Goal: Transaction & Acquisition: Purchase product/service

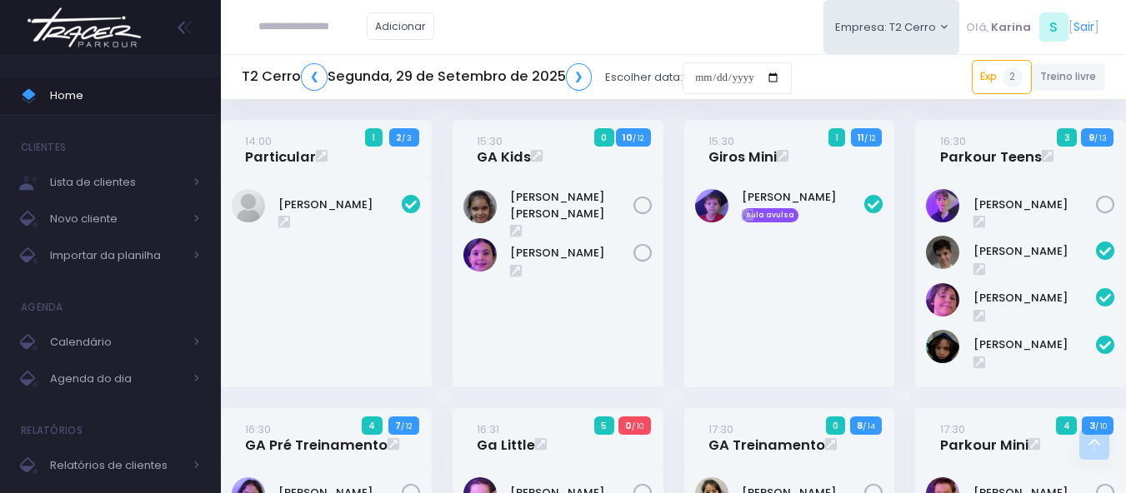
scroll to position [678, 0]
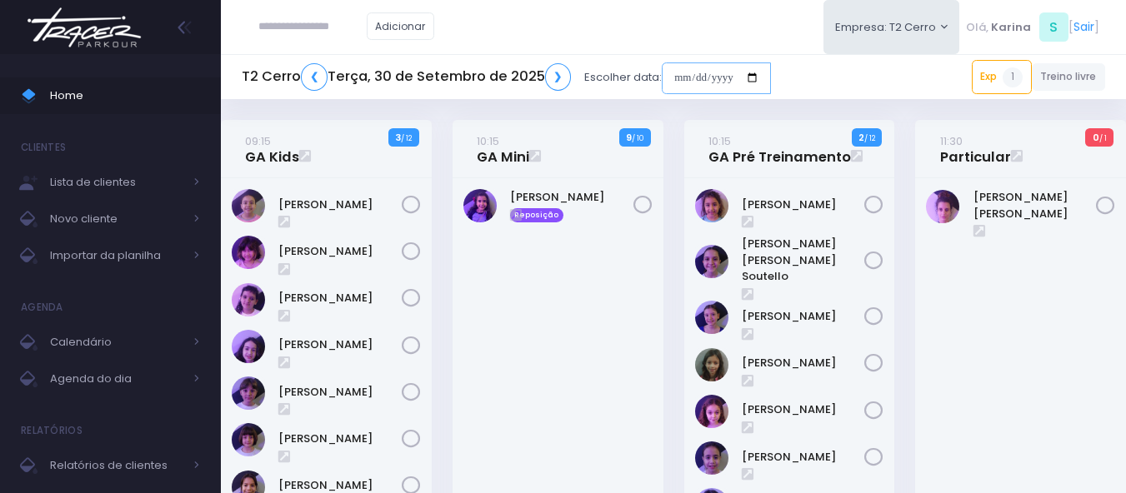
click at [758, 75] on input "date" at bounding box center [716, 79] width 109 height 32
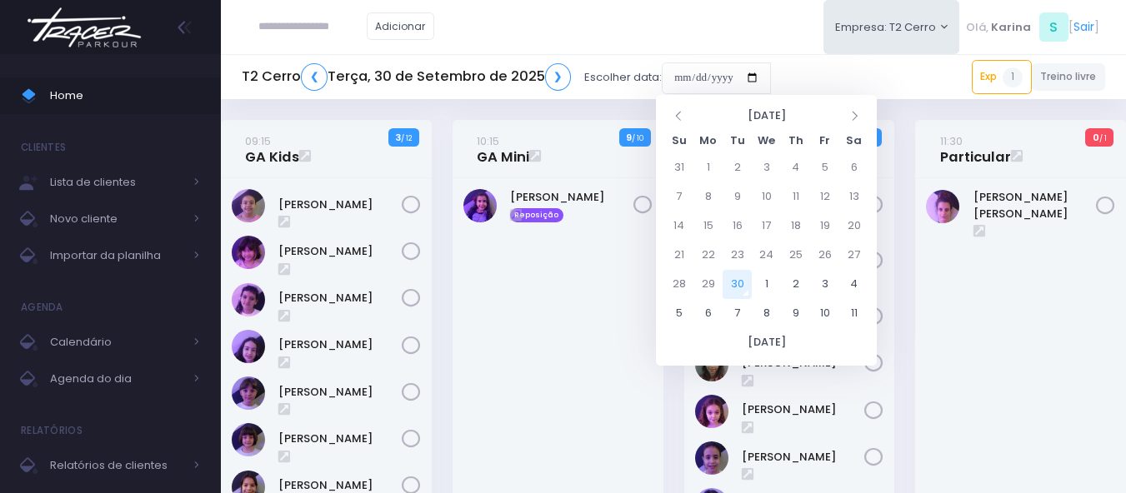
click at [762, 15] on div "Adicionar Empresa: T2 Cerro T1 Faria T2 Cerro T3 Santana T4 Pompeia" at bounding box center [673, 27] width 905 height 54
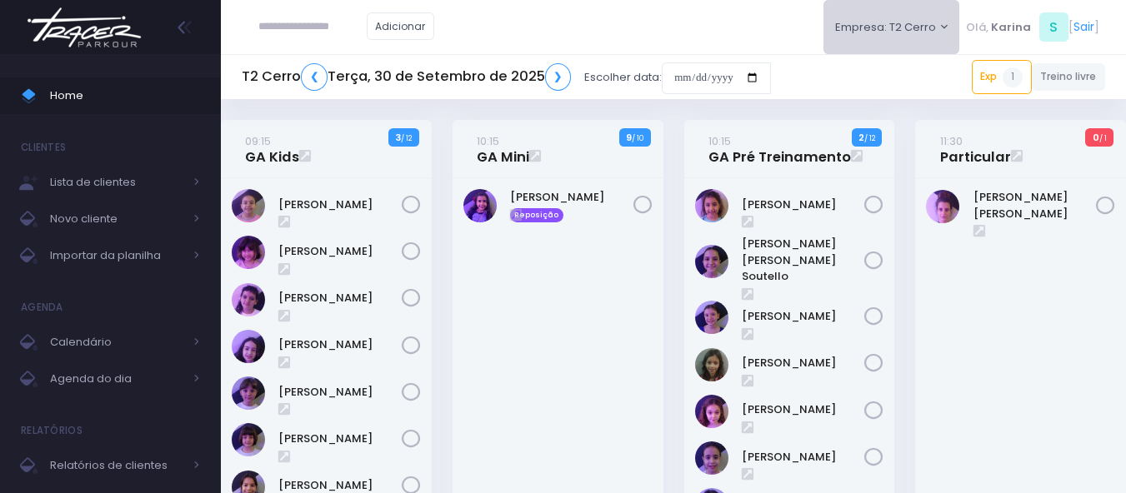
click at [911, 28] on button "Empresa: T2 Cerro" at bounding box center [891, 27] width 137 height 54
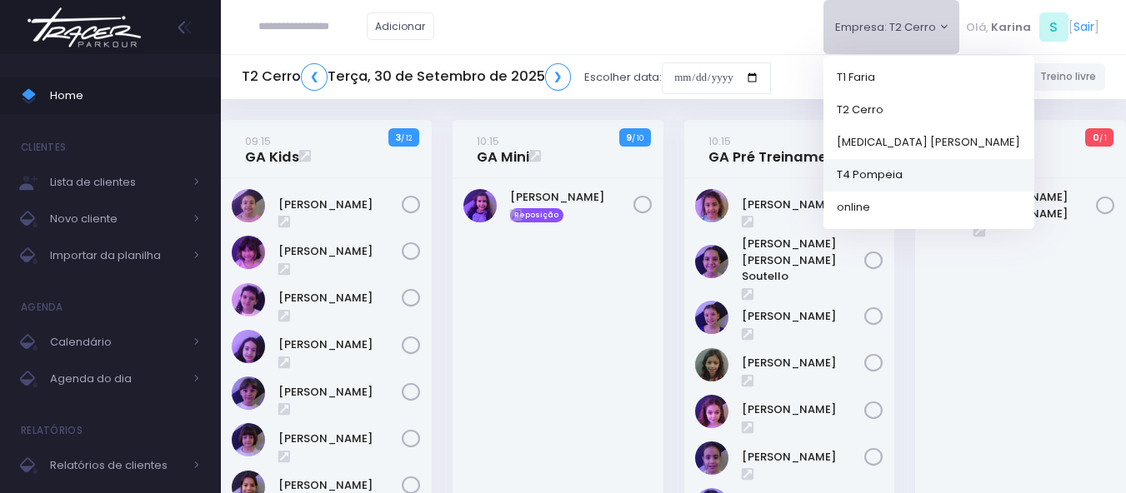
click at [868, 178] on link "T4 Pompeia" at bounding box center [928, 174] width 211 height 33
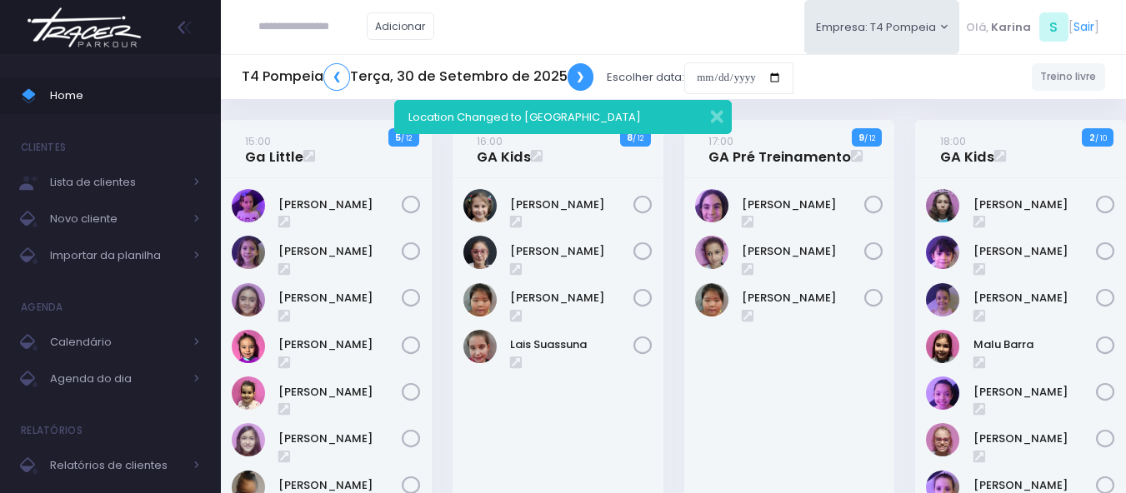
click at [578, 77] on link "❯" at bounding box center [581, 77] width 27 height 28
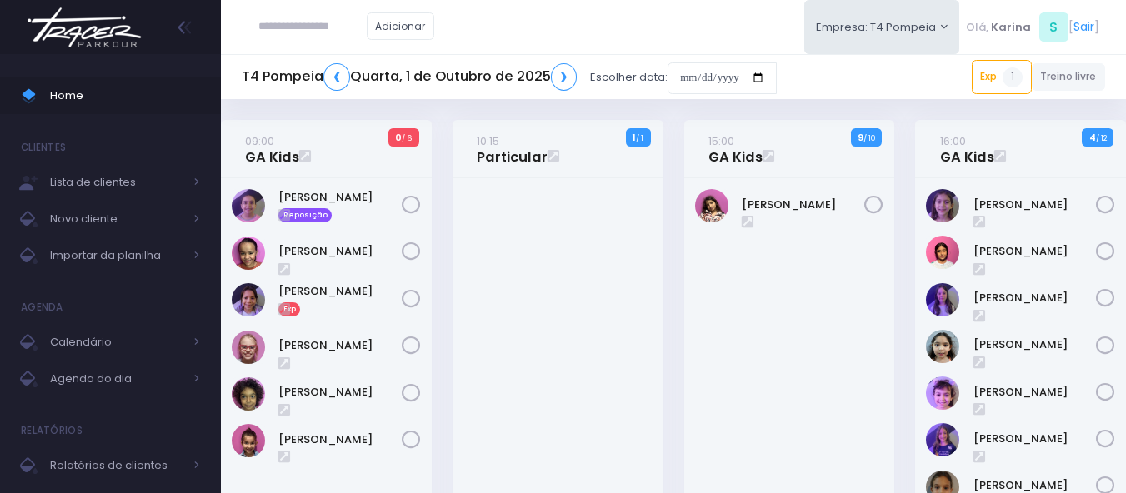
click at [553, 293] on div at bounding box center [558, 376] width 211 height 397
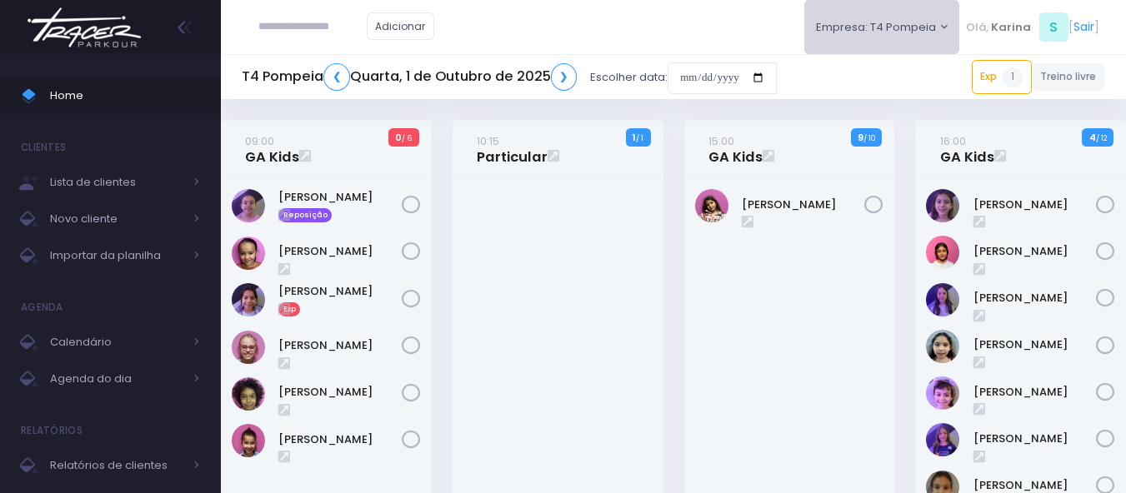
click at [893, 27] on button "Empresa: T4 Pompeia" at bounding box center [882, 27] width 156 height 54
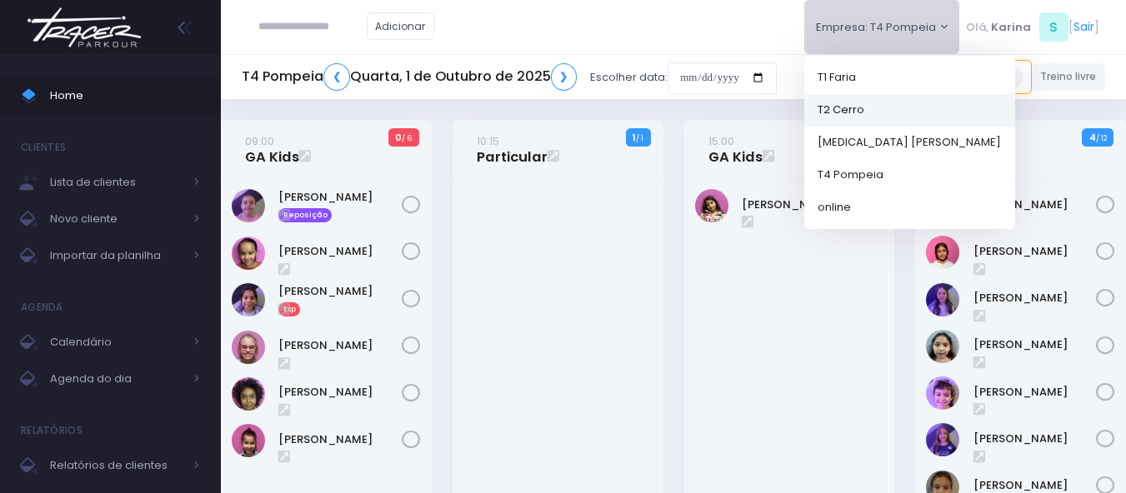
click at [847, 110] on link "T2 Cerro" at bounding box center [909, 109] width 211 height 33
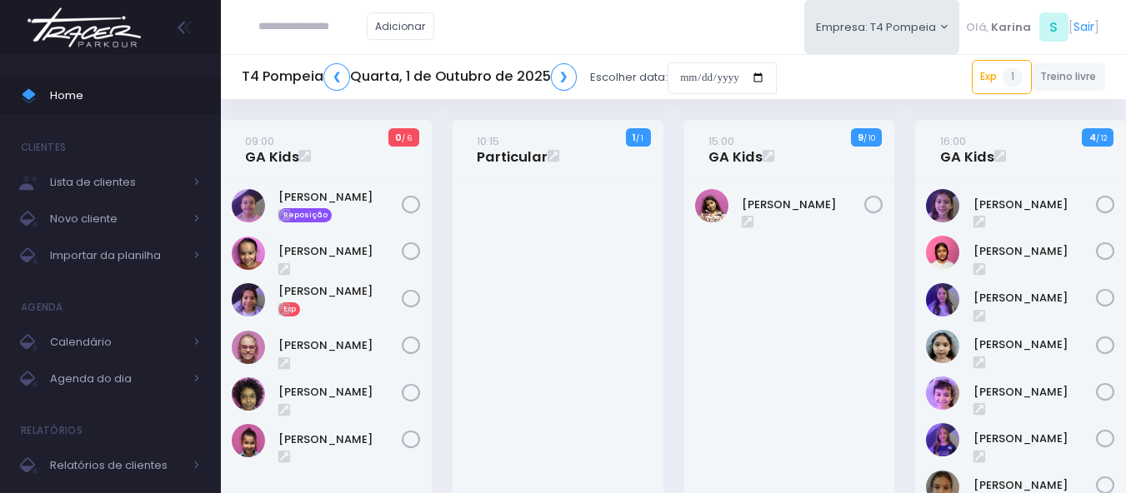
click at [667, 20] on div "Adicionar Empresa: T4 Pompeia T1 Faria T2 Cerro T3 Santana online S" at bounding box center [673, 27] width 905 height 54
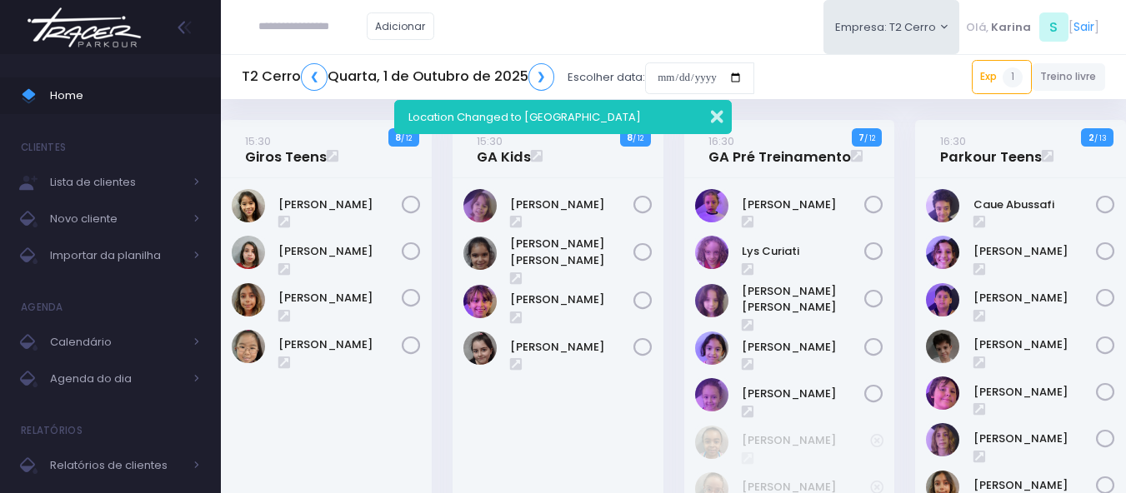
click at [715, 123] on button "button" at bounding box center [705, 114] width 33 height 19
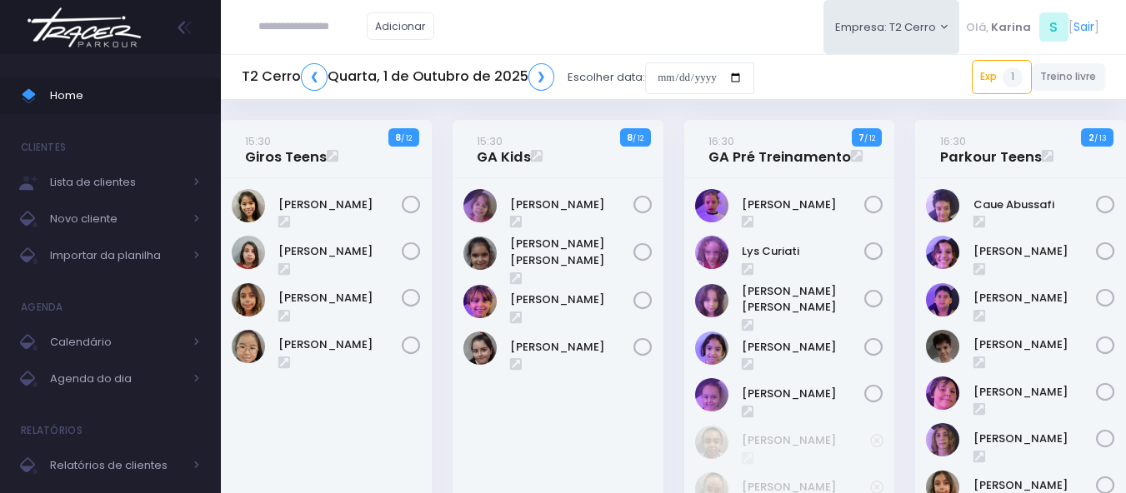
click at [117, 33] on img at bounding box center [84, 27] width 127 height 58
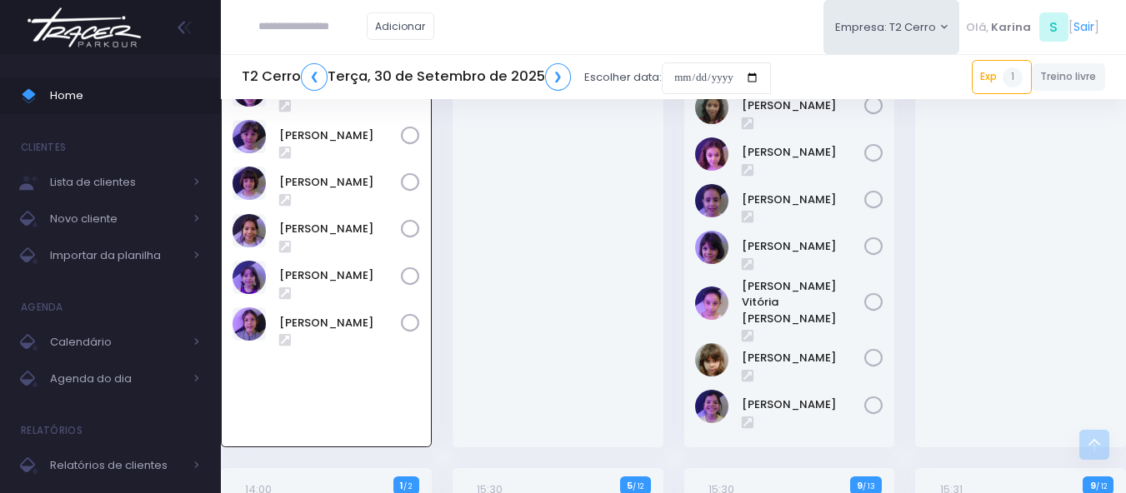
scroll to position [287, 0]
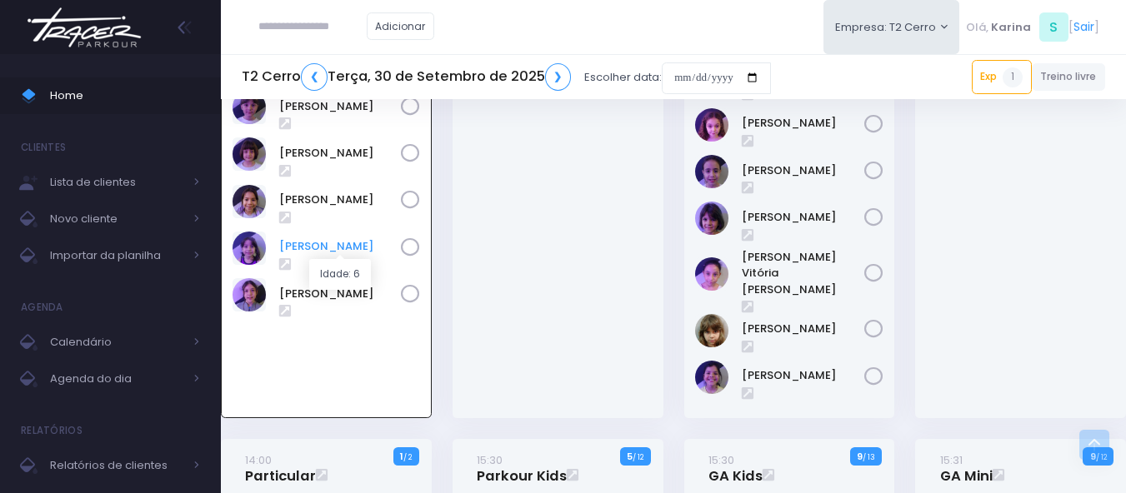
click at [304, 246] on link "[PERSON_NAME]" at bounding box center [340, 246] width 122 height 17
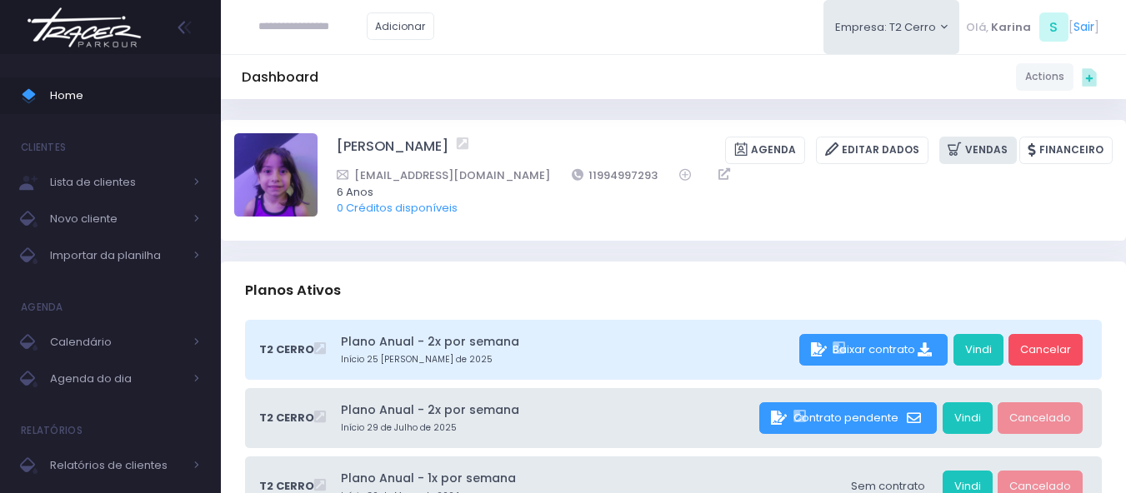
click at [992, 148] on link "Vendas" at bounding box center [978, 151] width 78 height 28
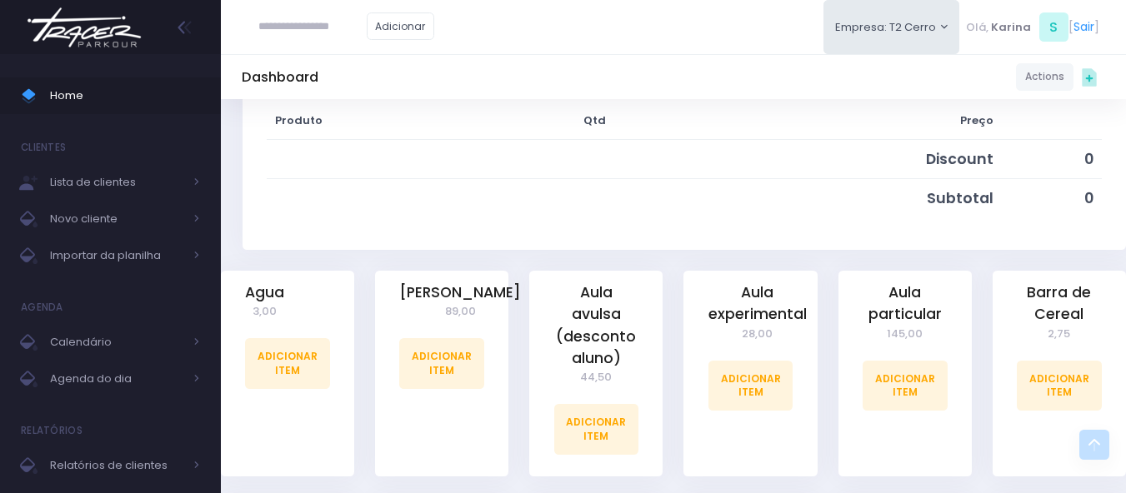
scroll to position [333, 0]
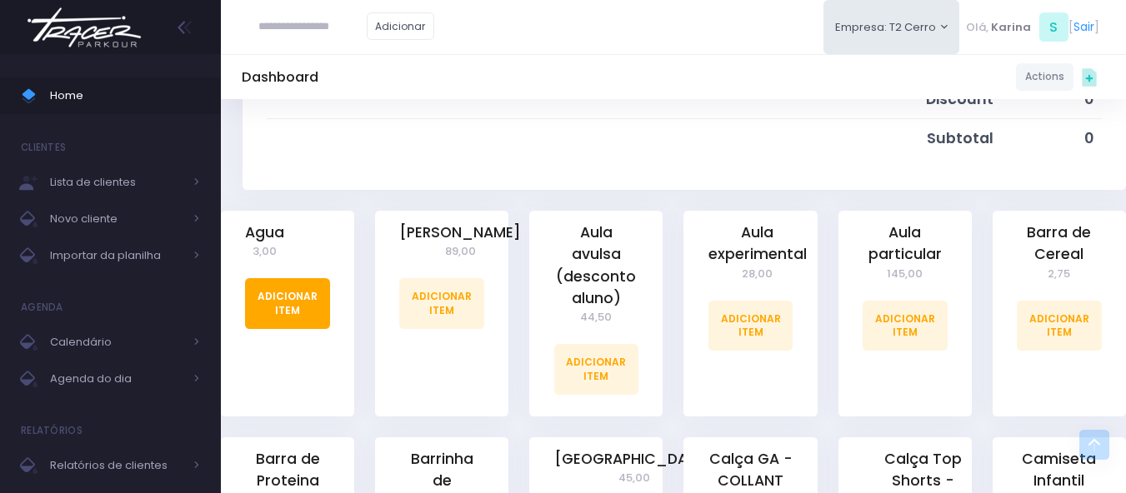
click at [288, 302] on link "Adicionar Item" at bounding box center [287, 303] width 85 height 50
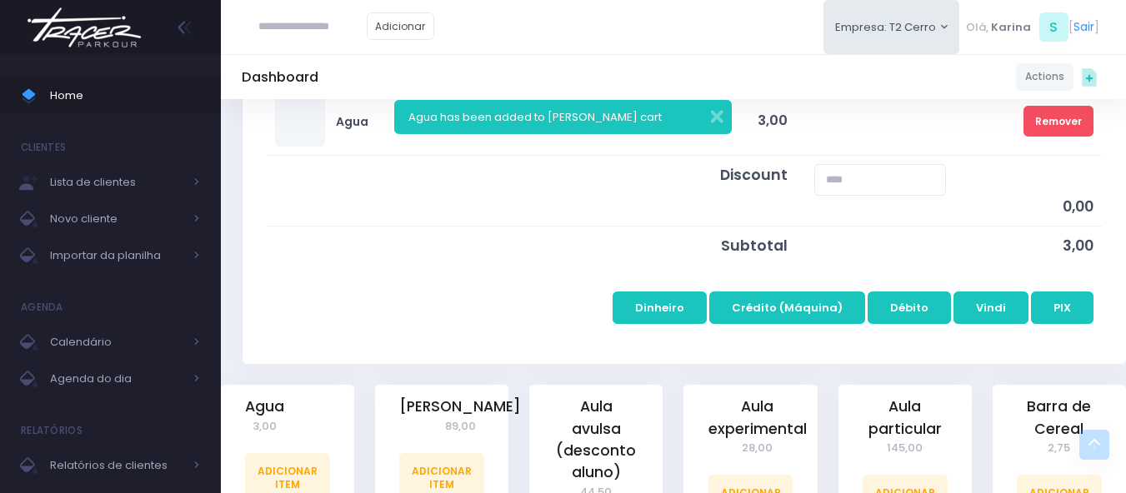
scroll to position [333, 0]
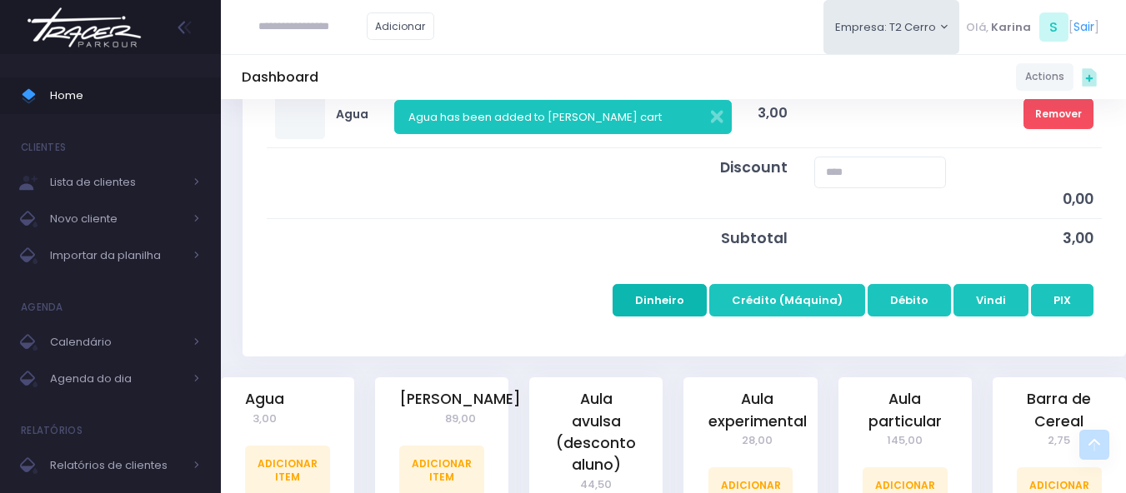
click at [673, 310] on button "Dinheiro" at bounding box center [660, 300] width 94 height 32
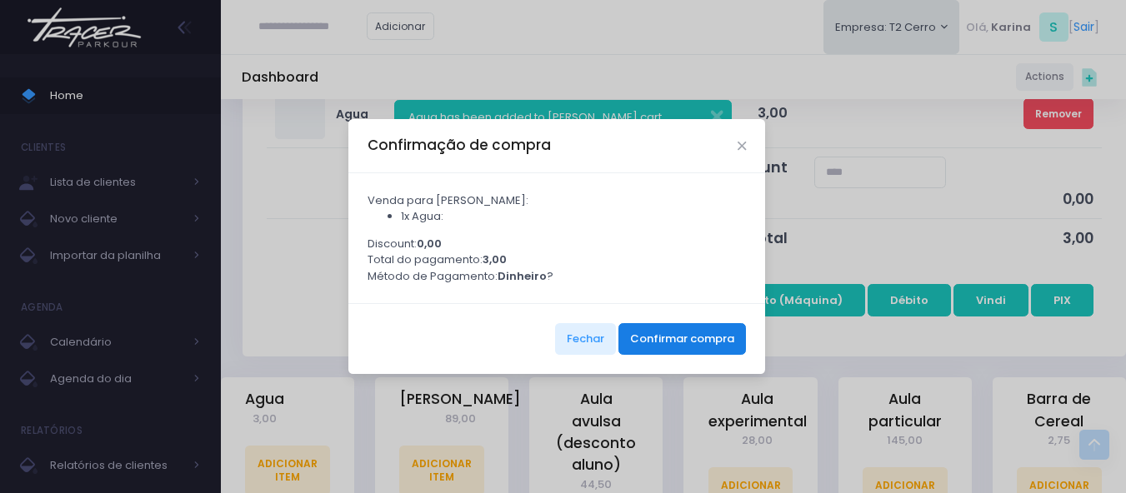
click at [689, 342] on button "Confirmar compra" at bounding box center [682, 339] width 128 height 32
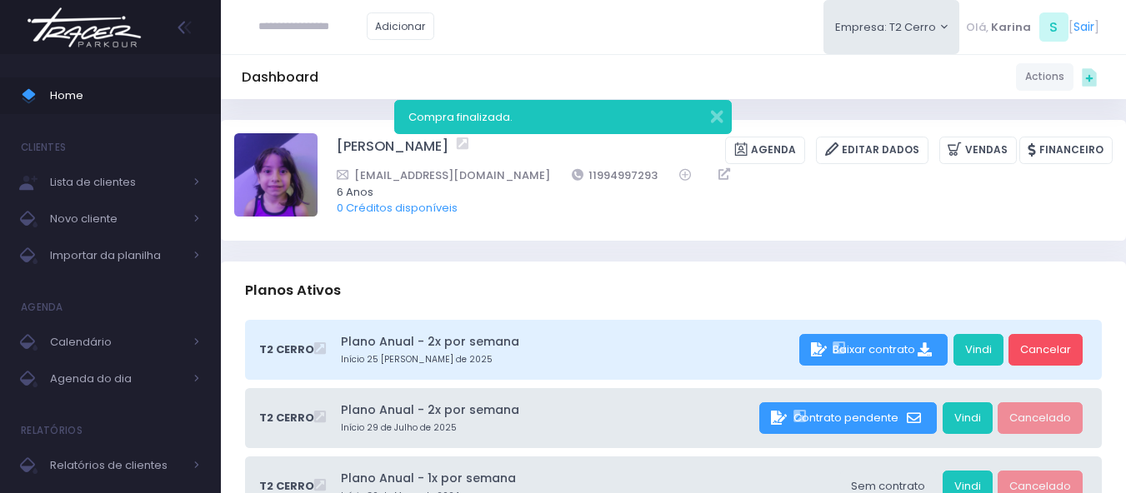
click at [83, 34] on img at bounding box center [84, 27] width 127 height 58
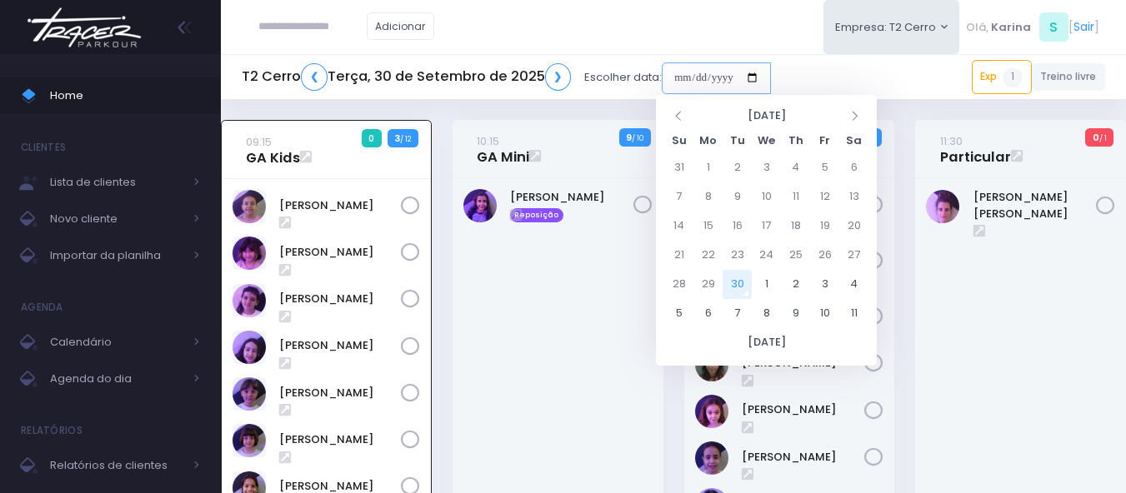
click at [713, 86] on input "date" at bounding box center [716, 79] width 109 height 32
click at [708, 265] on td "22" at bounding box center [707, 255] width 29 height 29
type input "**********"
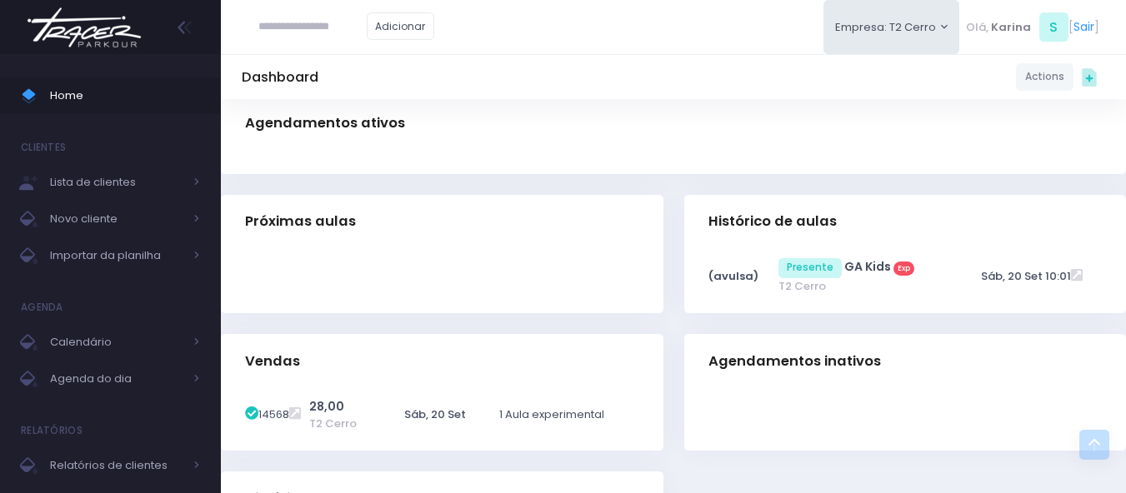
scroll to position [333, 0]
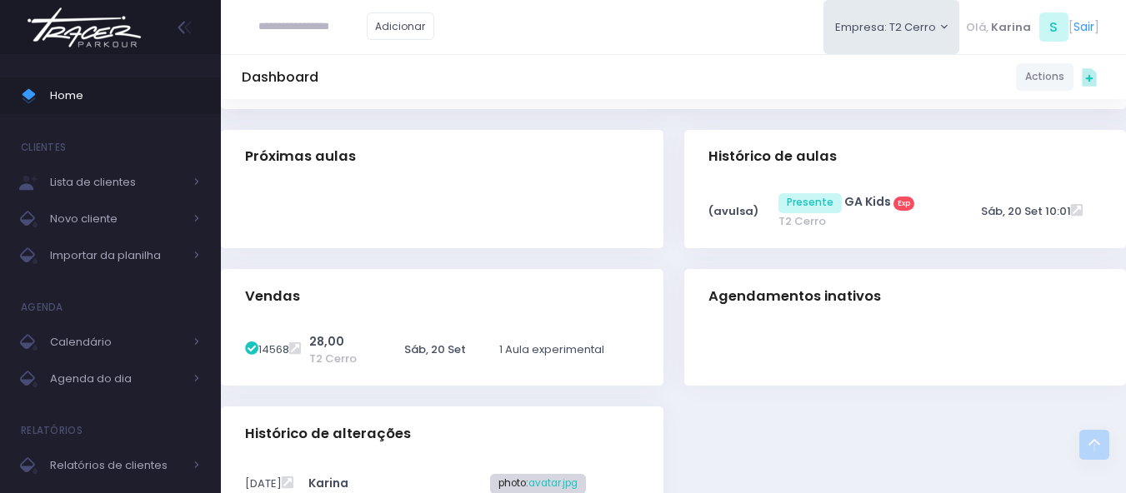
click at [463, 199] on div at bounding box center [442, 214] width 443 height 69
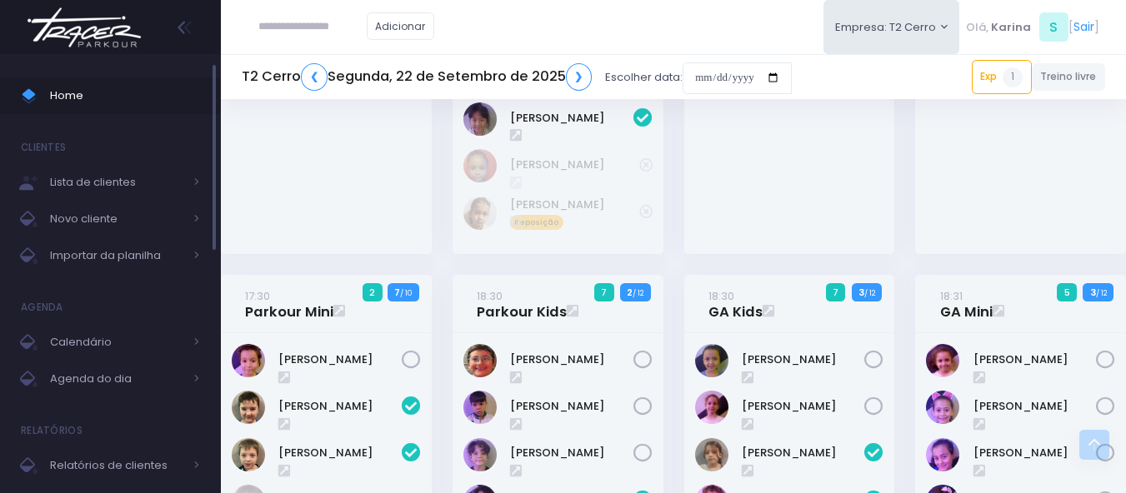
scroll to position [250, 0]
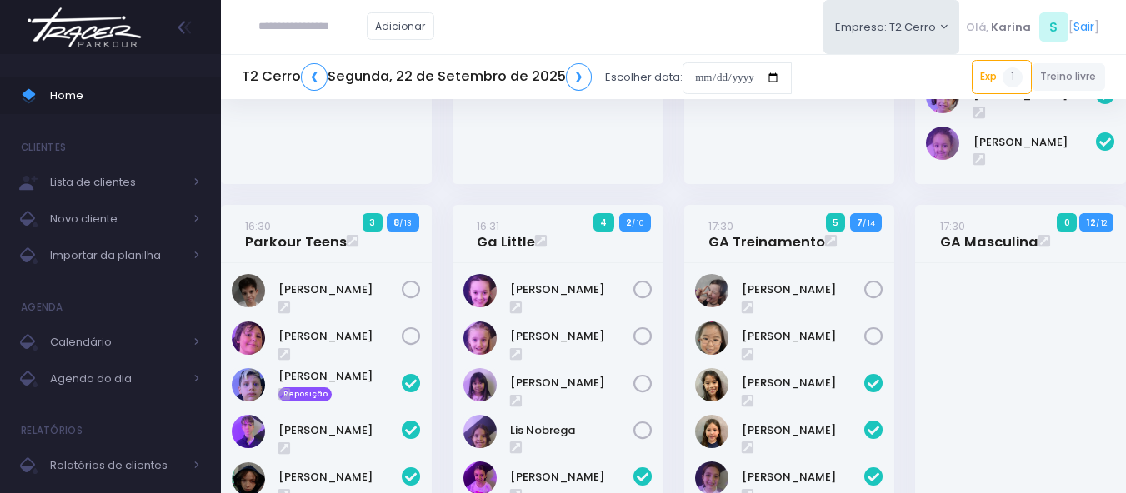
click at [118, 27] on img at bounding box center [84, 27] width 127 height 58
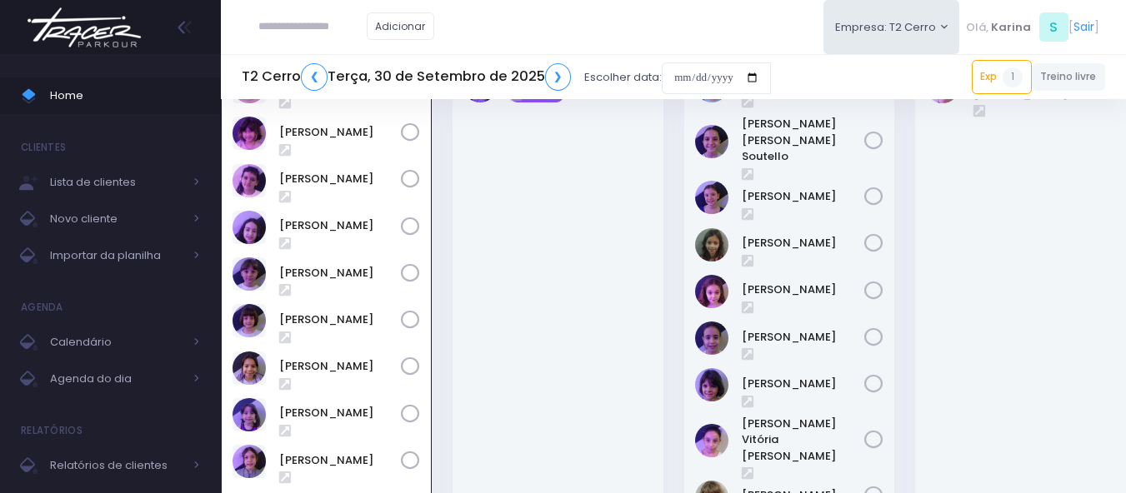
scroll to position [120, 0]
click at [309, 25] on input "text" at bounding box center [312, 27] width 108 height 32
type input "****"
type input "**********"
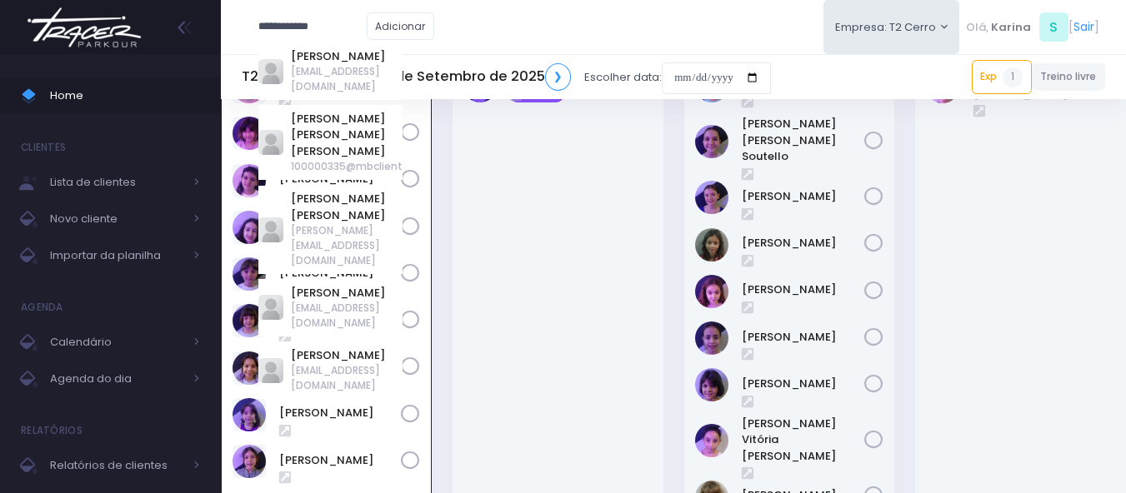
click at [309, 25] on input "****" at bounding box center [312, 27] width 108 height 32
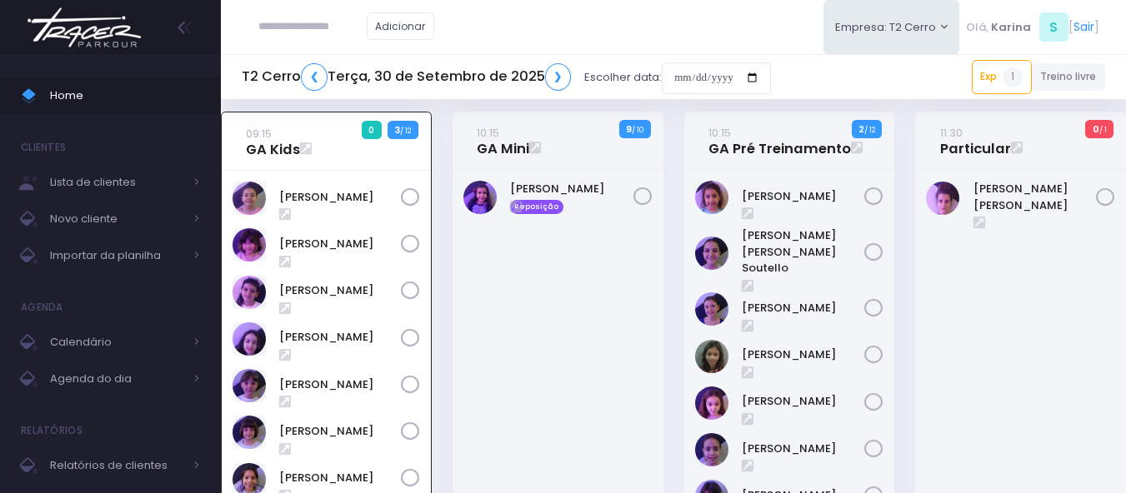
scroll to position [0, 0]
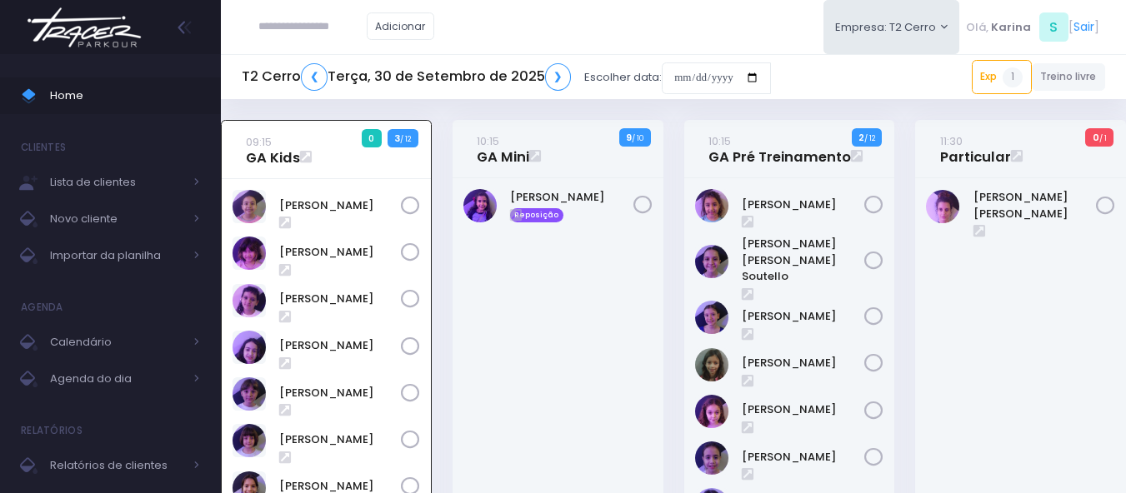
click at [546, 343] on div "[PERSON_NAME] Reposição" at bounding box center [558, 441] width 211 height 527
click at [307, 84] on link "❮" at bounding box center [314, 77] width 27 height 28
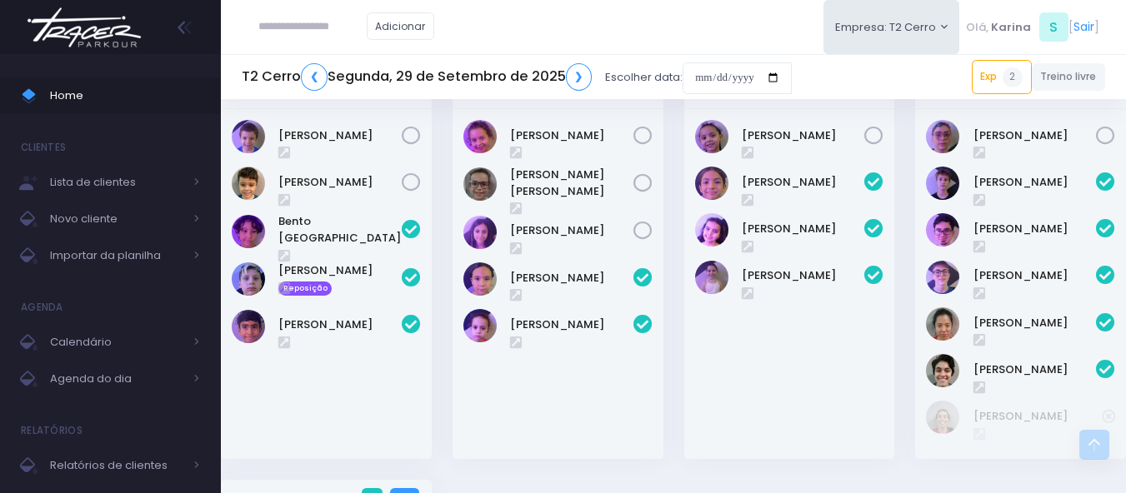
scroll to position [1545, 0]
click at [306, 313] on div "Theo Alves" at bounding box center [326, 327] width 189 height 33
click at [308, 318] on link "Theo Alves" at bounding box center [339, 326] width 123 height 17
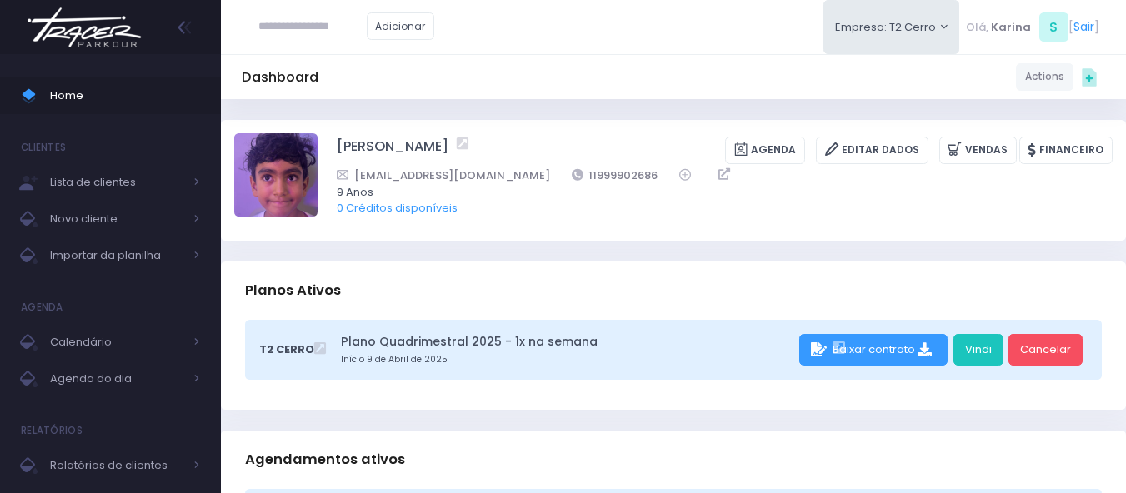
click at [648, 75] on div "Dashboard Actions Choose Label: Customer Partner Suplier Member Staff Add new" at bounding box center [673, 77] width 905 height 32
click at [83, 20] on img at bounding box center [84, 27] width 127 height 58
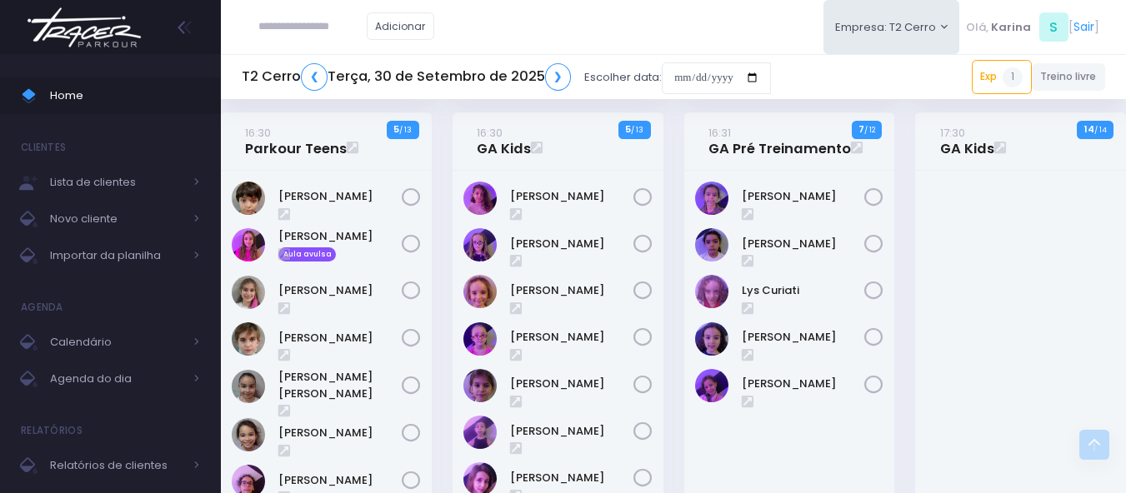
scroll to position [1287, 0]
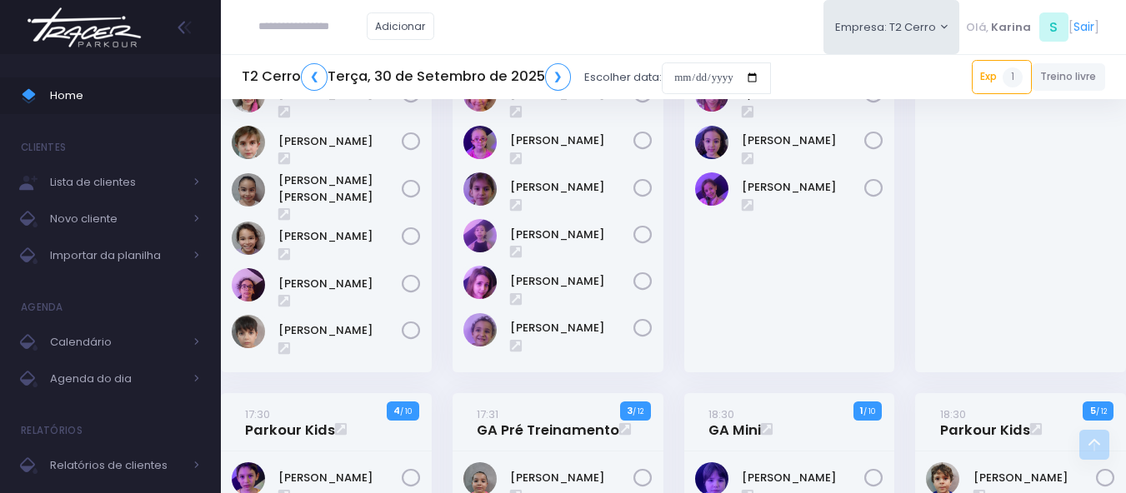
click at [759, 293] on div "Catharina Dalonso" at bounding box center [789, 173] width 211 height 399
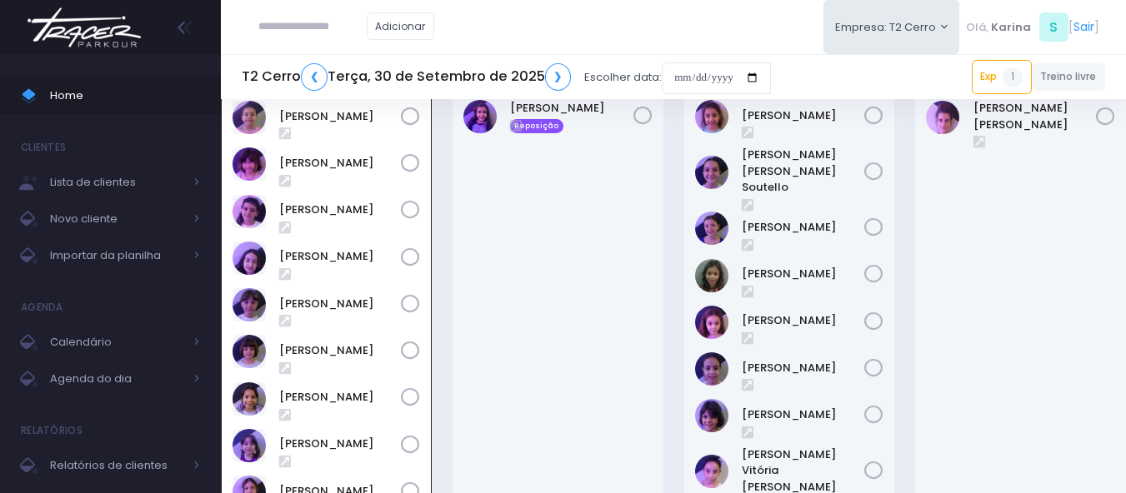
scroll to position [0, 0]
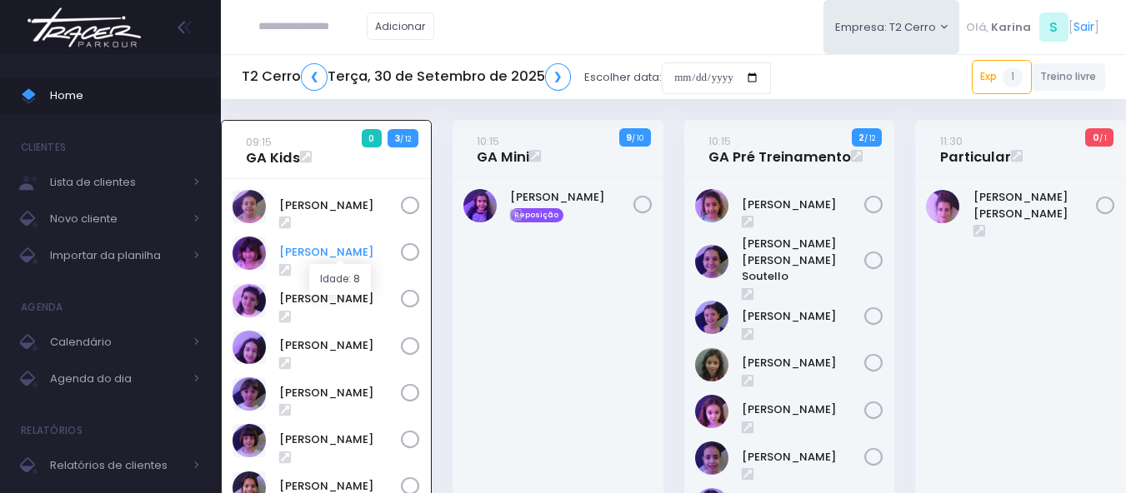
click at [318, 259] on link "[PERSON_NAME]" at bounding box center [340, 252] width 122 height 17
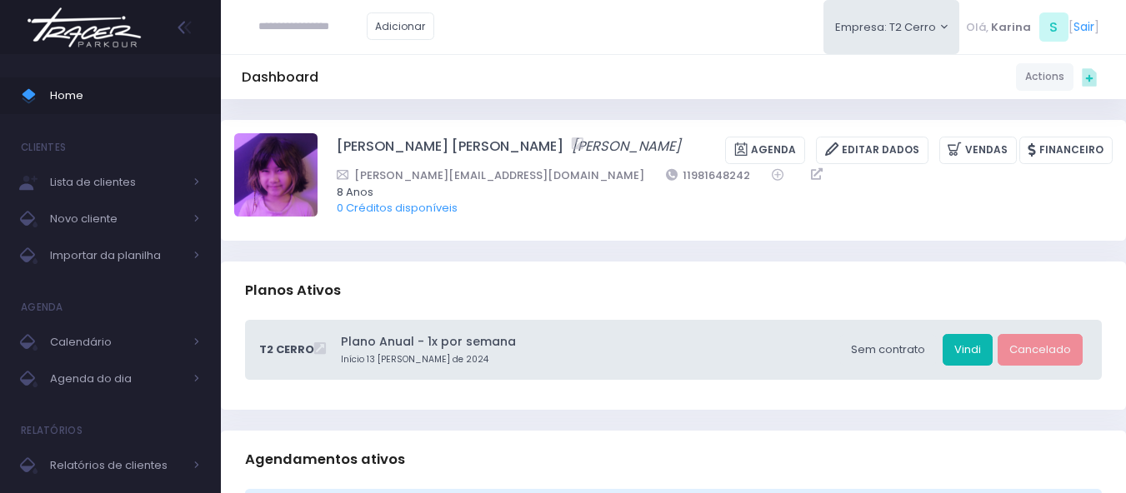
click at [972, 355] on link "Vindi" at bounding box center [968, 350] width 50 height 32
click at [985, 152] on link "Vendas" at bounding box center [978, 151] width 78 height 28
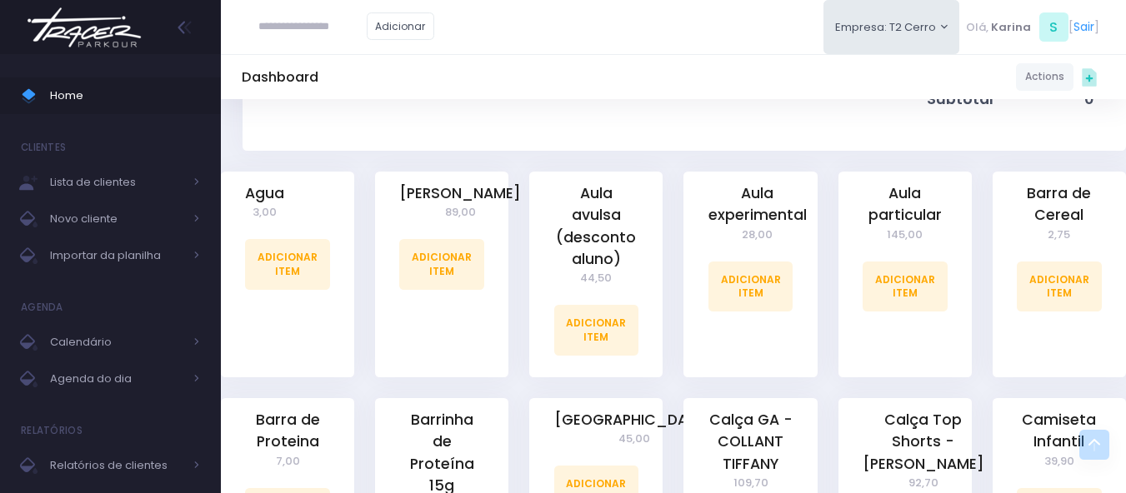
scroll to position [417, 0]
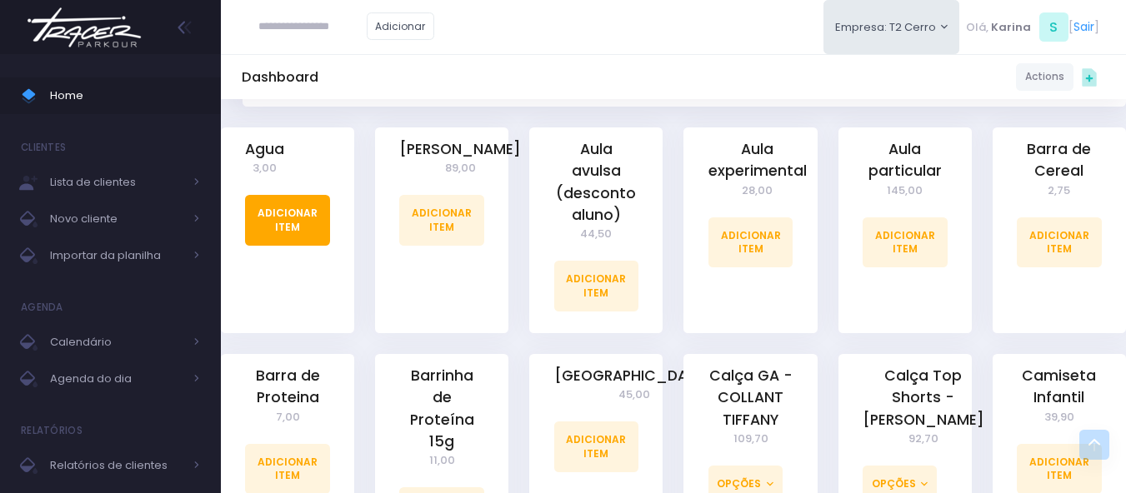
click at [283, 226] on link "Adicionar Item" at bounding box center [287, 220] width 85 height 50
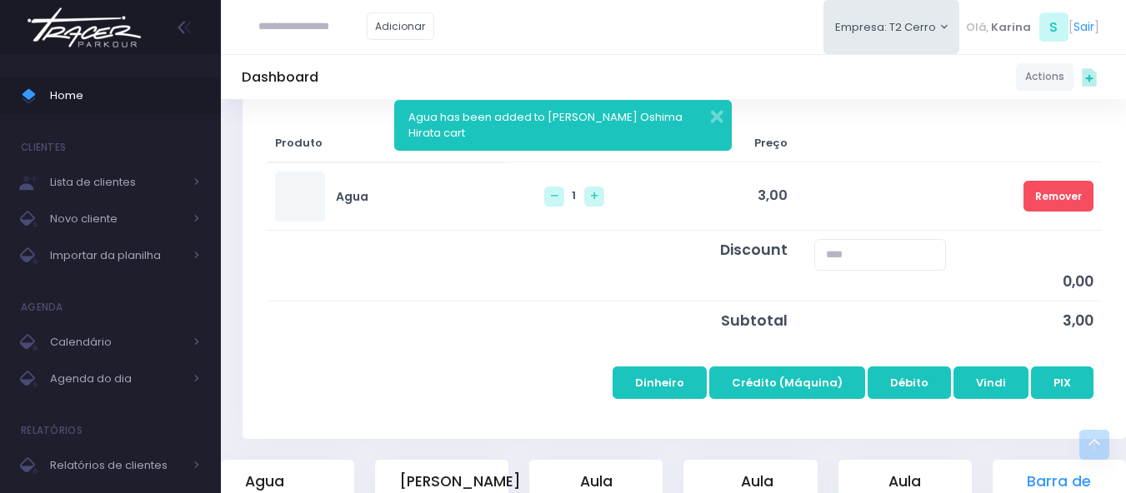
scroll to position [333, 0]
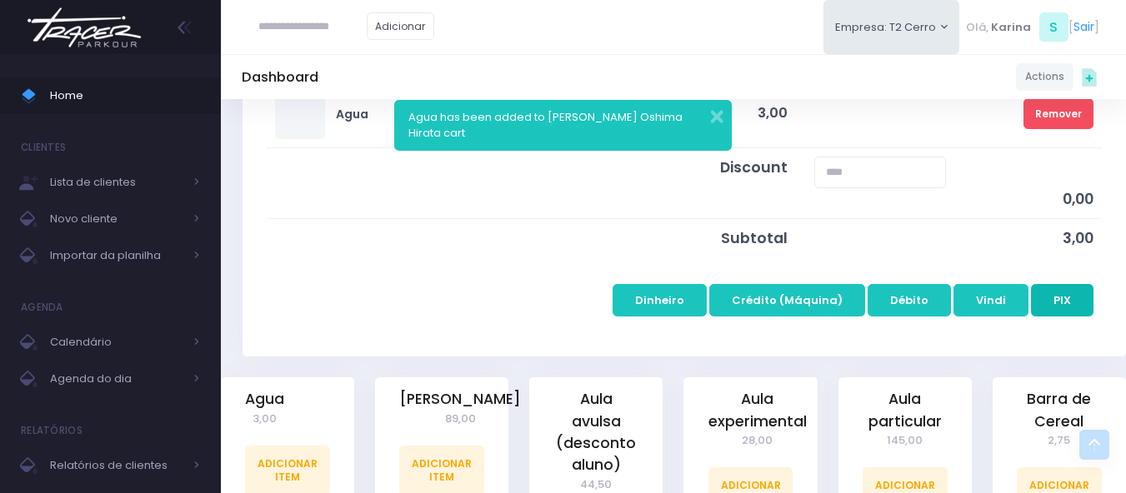
click at [1063, 311] on button "PIX" at bounding box center [1062, 300] width 63 height 32
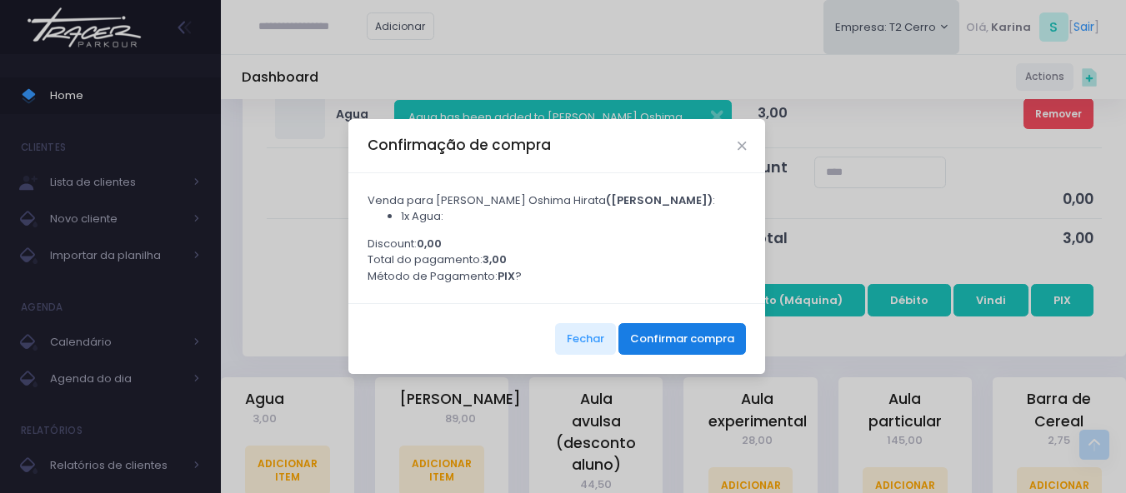
click at [683, 346] on button "Confirmar compra" at bounding box center [682, 339] width 128 height 32
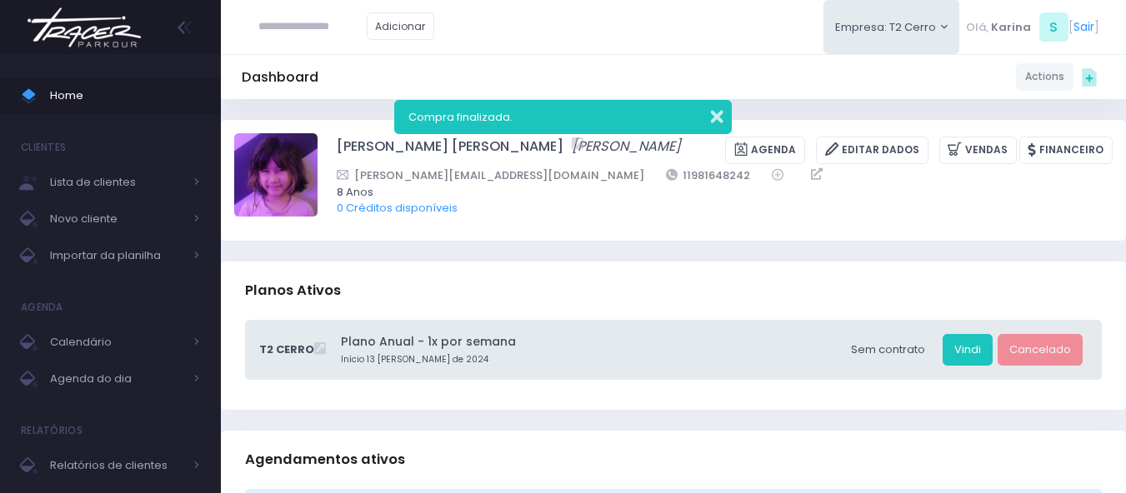
click at [721, 119] on button "button" at bounding box center [705, 114] width 33 height 19
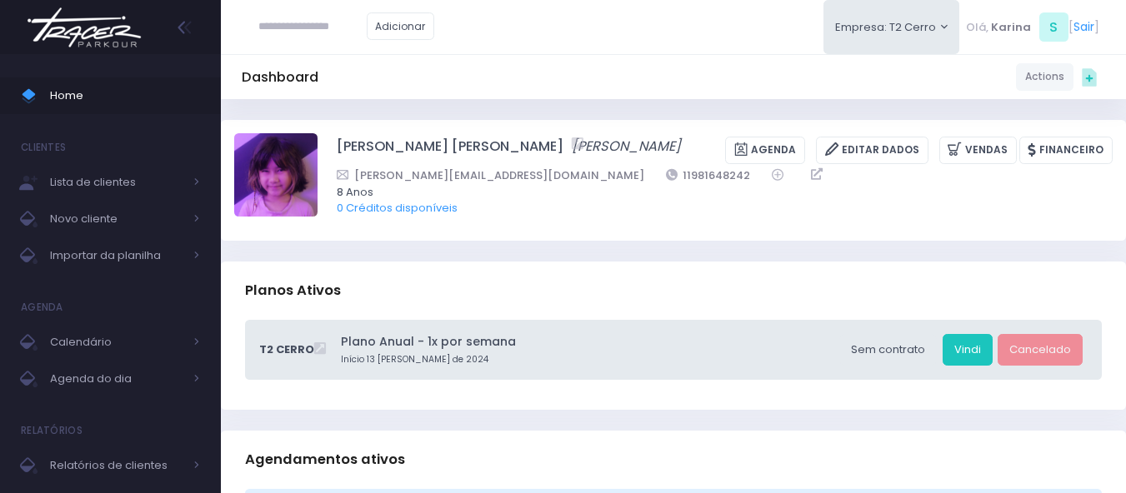
click at [68, 27] on img at bounding box center [84, 27] width 127 height 58
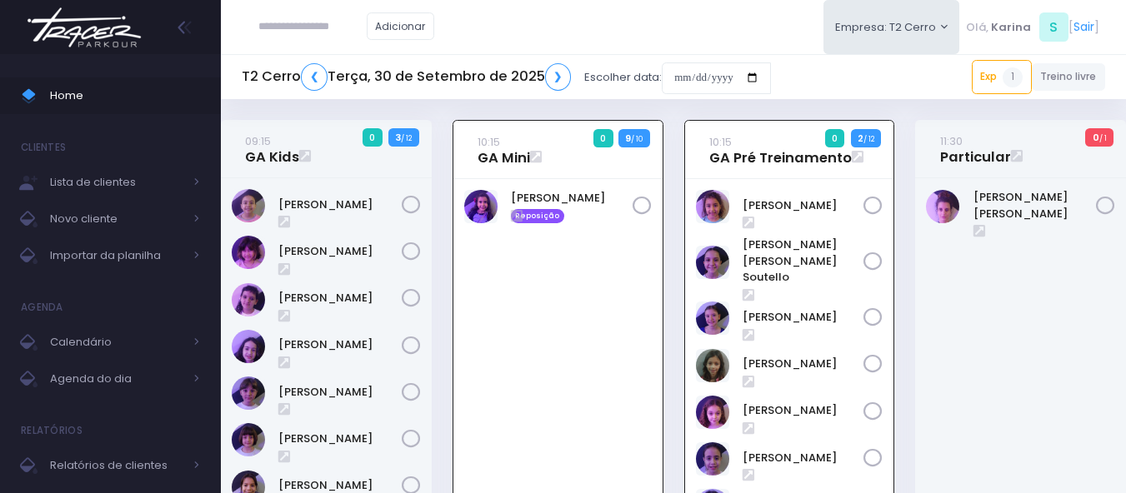
click at [577, 293] on div "[PERSON_NAME] Reposição" at bounding box center [557, 442] width 209 height 527
drag, startPoint x: 58, startPoint y: 32, endPoint x: 104, endPoint y: 1, distance: 55.9
click at [58, 30] on img at bounding box center [84, 27] width 127 height 58
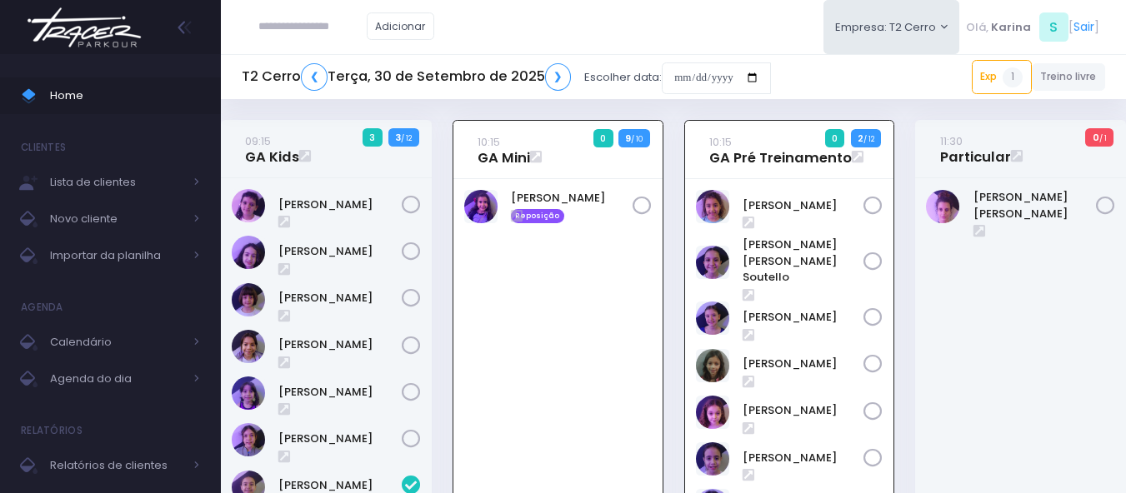
click at [527, 331] on div "[PERSON_NAME] Reposição" at bounding box center [557, 442] width 209 height 527
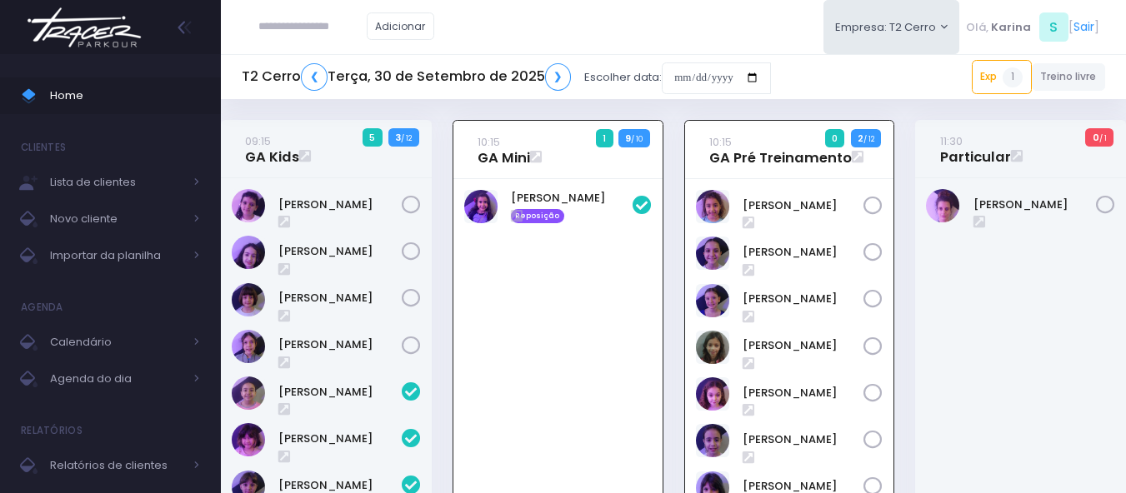
drag, startPoint x: 563, startPoint y: 304, endPoint x: 533, endPoint y: 297, distance: 30.9
click at [554, 315] on div "[PERSON_NAME] Reposição" at bounding box center [557, 424] width 209 height 491
